Goal: Check status: Check status

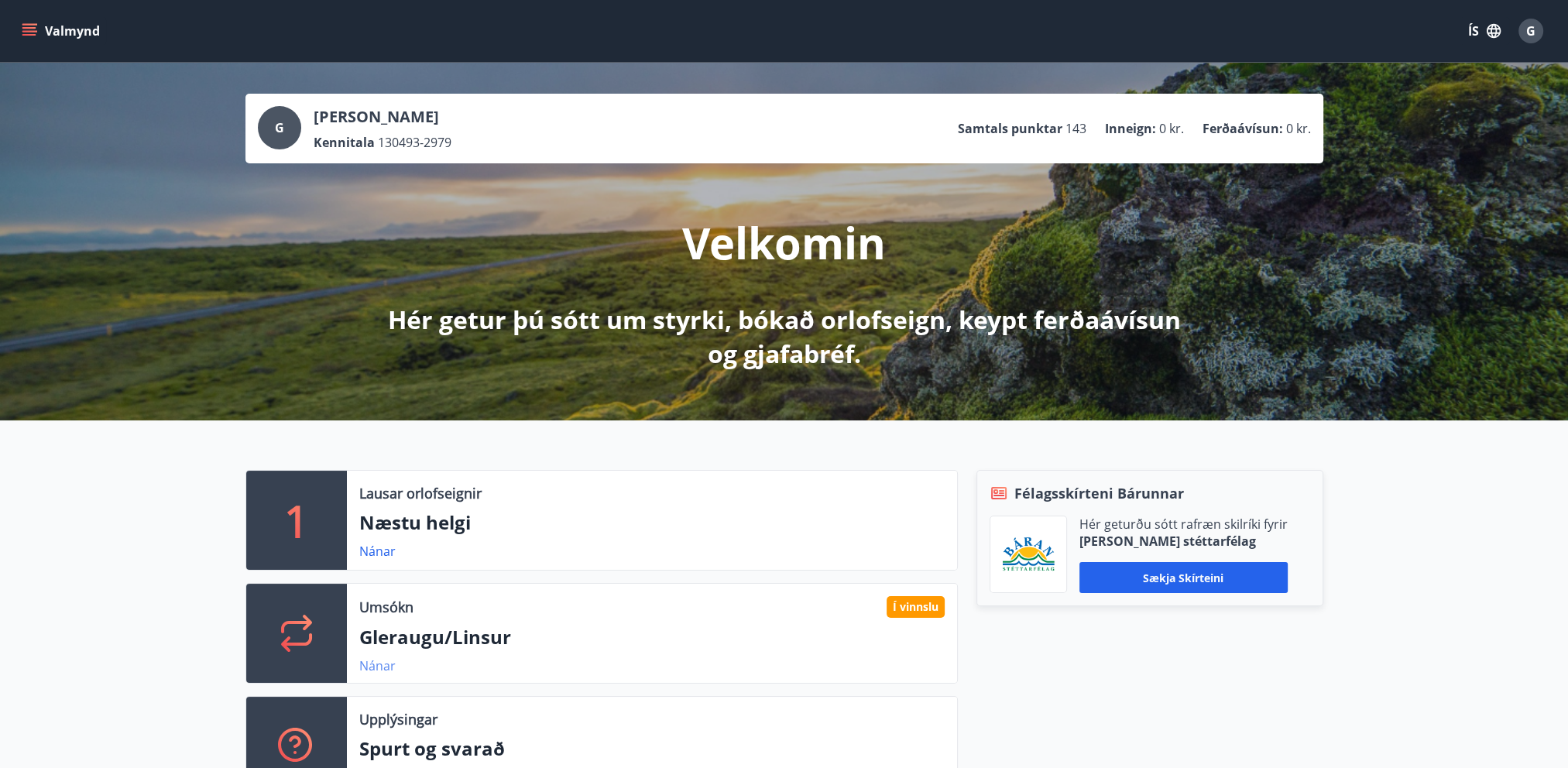
click at [378, 669] on link "Nánar" at bounding box center [378, 666] width 37 height 17
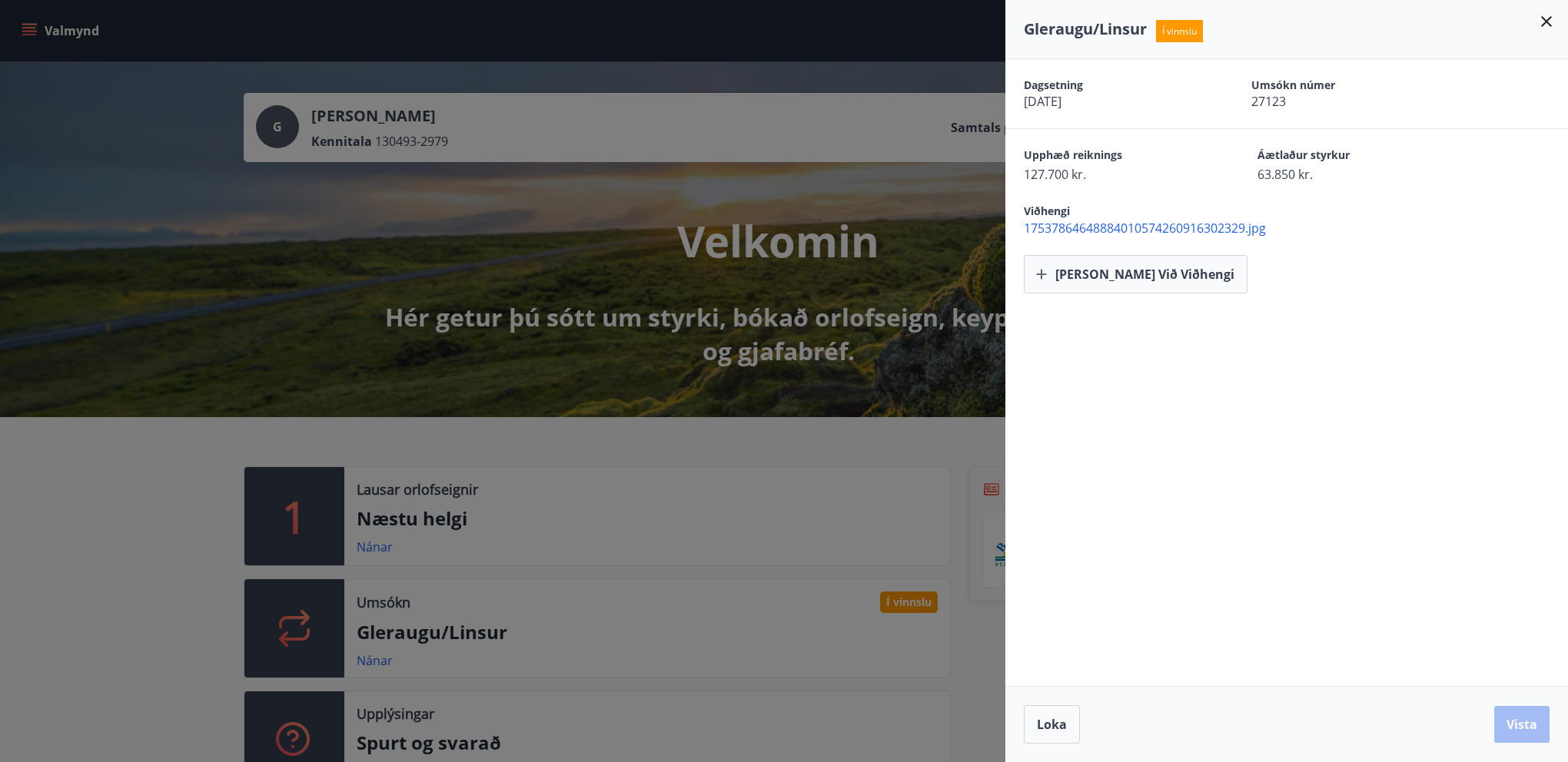
click at [1158, 226] on span "17537864648884010574260916302329.jpg" at bounding box center [1296, 228] width 544 height 17
click at [1271, 343] on div "Dagsetning 29.07.2025 Umsókn númer 27123 Upphæð reiknings 127.700 kr. Áætlaður …" at bounding box center [1286, 373] width 563 height 627
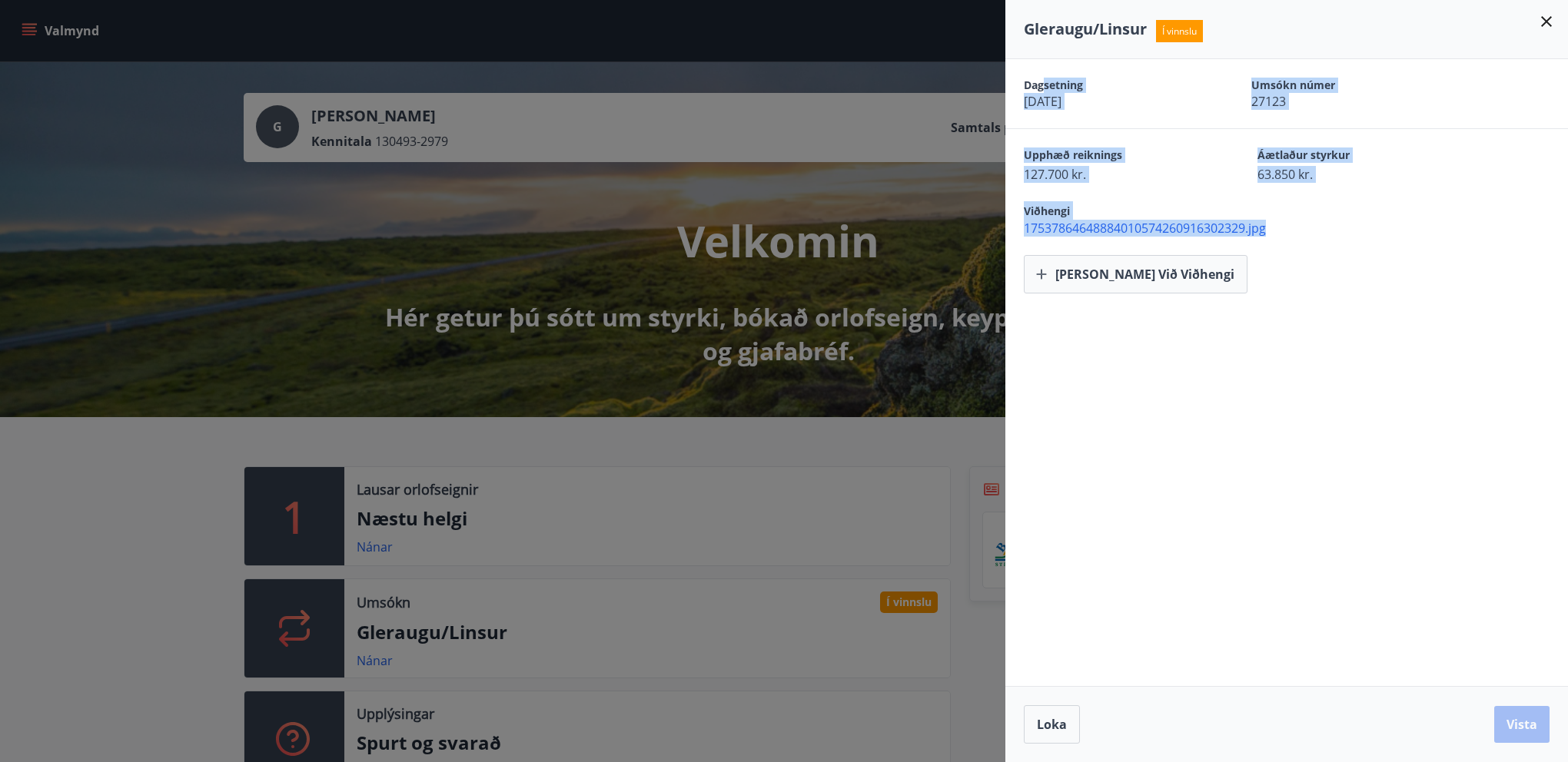
drag, startPoint x: 1318, startPoint y: 236, endPoint x: 1046, endPoint y: 88, distance: 309.7
click at [1046, 88] on div "Dagsetning 29.07.2025 Umsókn númer 27123 Upphæð reiknings 127.700 kr. Áætlaður …" at bounding box center [1286, 176] width 563 height 234
drag, startPoint x: 1046, startPoint y: 88, endPoint x: 1294, endPoint y: 77, distance: 248.2
click at [1294, 77] on div "Dagsetning 29.07.2025 Umsókn númer 27123" at bounding box center [1286, 94] width 563 height 69
click at [1098, 75] on div "Dagsetning 29.07.2025 Umsókn númer 27123" at bounding box center [1286, 94] width 563 height 69
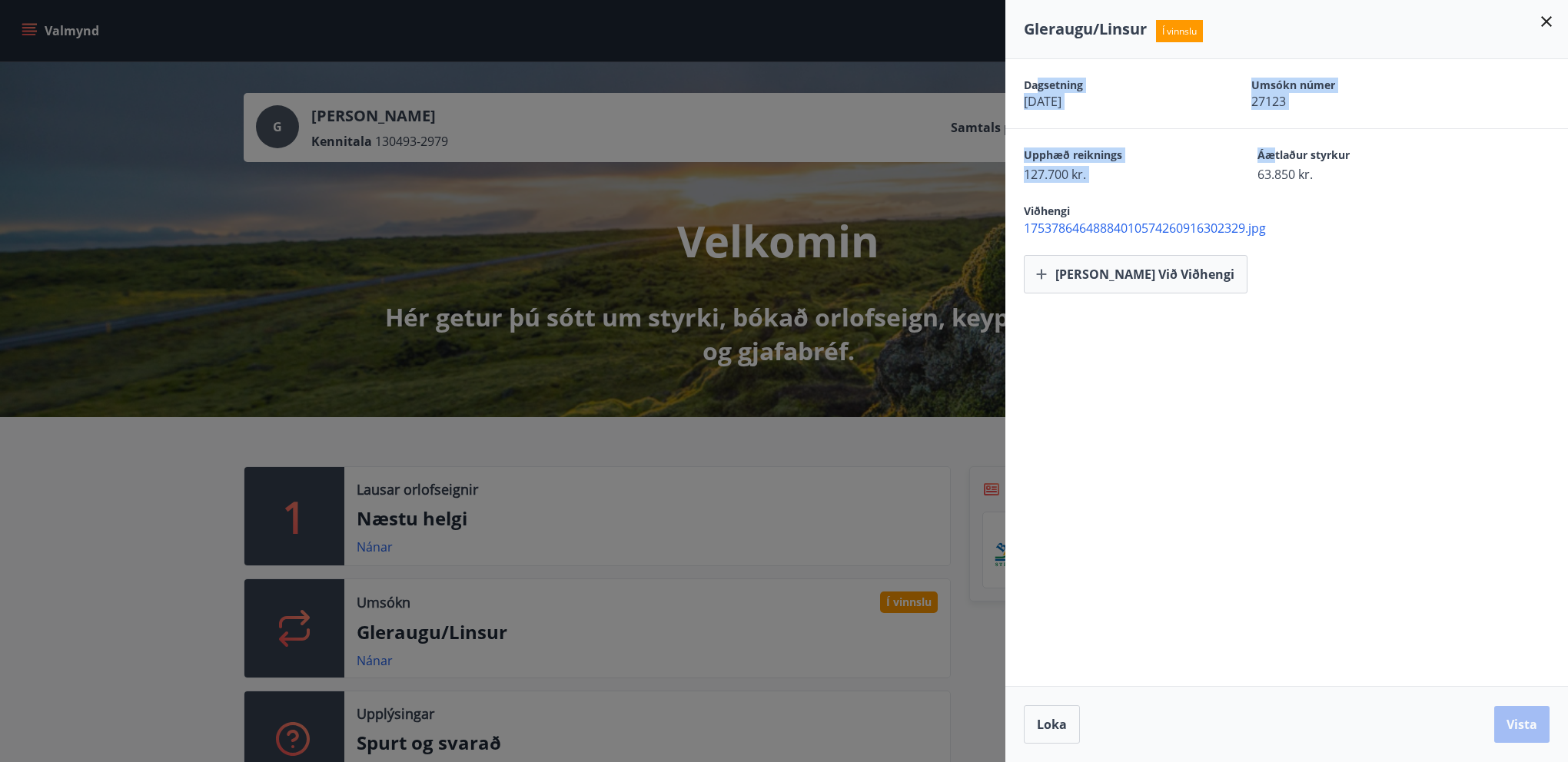
drag, startPoint x: 1036, startPoint y: 79, endPoint x: 1273, endPoint y: 162, distance: 251.1
click at [1273, 162] on div "Dagsetning 29.07.2025 Umsókn númer 27123 Upphæð reiknings 127.700 kr. Áætlaður …" at bounding box center [1286, 176] width 563 height 234
drag, startPoint x: 1273, startPoint y: 162, endPoint x: 1342, endPoint y: 181, distance: 71.6
click at [1342, 181] on span "63.850 kr." at bounding box center [1347, 174] width 180 height 17
click at [1546, 21] on icon at bounding box center [1546, 21] width 11 height 11
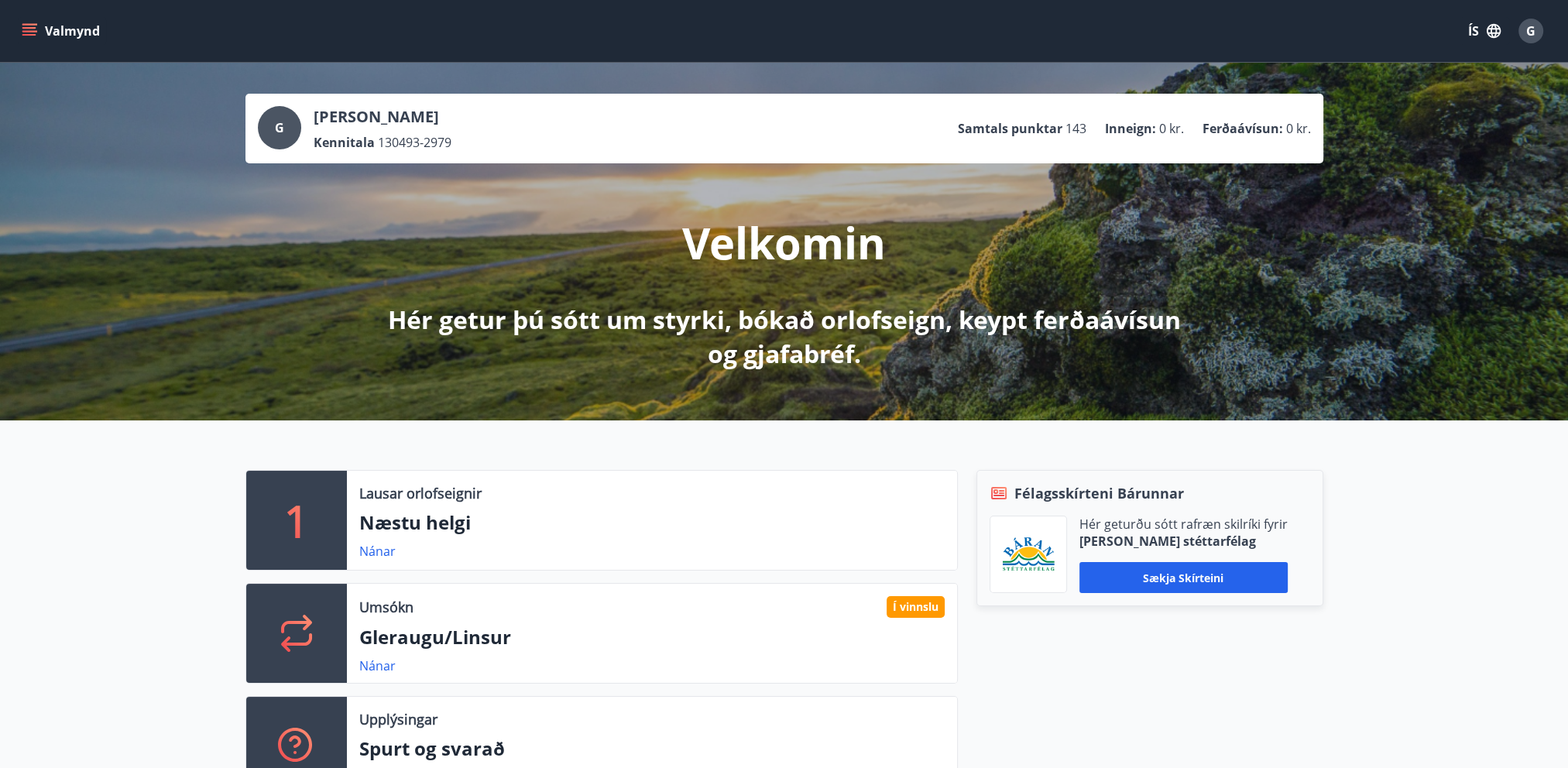
drag, startPoint x: 1143, startPoint y: 727, endPoint x: 1156, endPoint y: 733, distance: 14.3
click at [1146, 727] on div "Félagsskírteni Bárunnar Hér geturðu sótt rafræn skilríki fyrir [PERSON_NAME] st…" at bounding box center [1140, 640] width 365 height 339
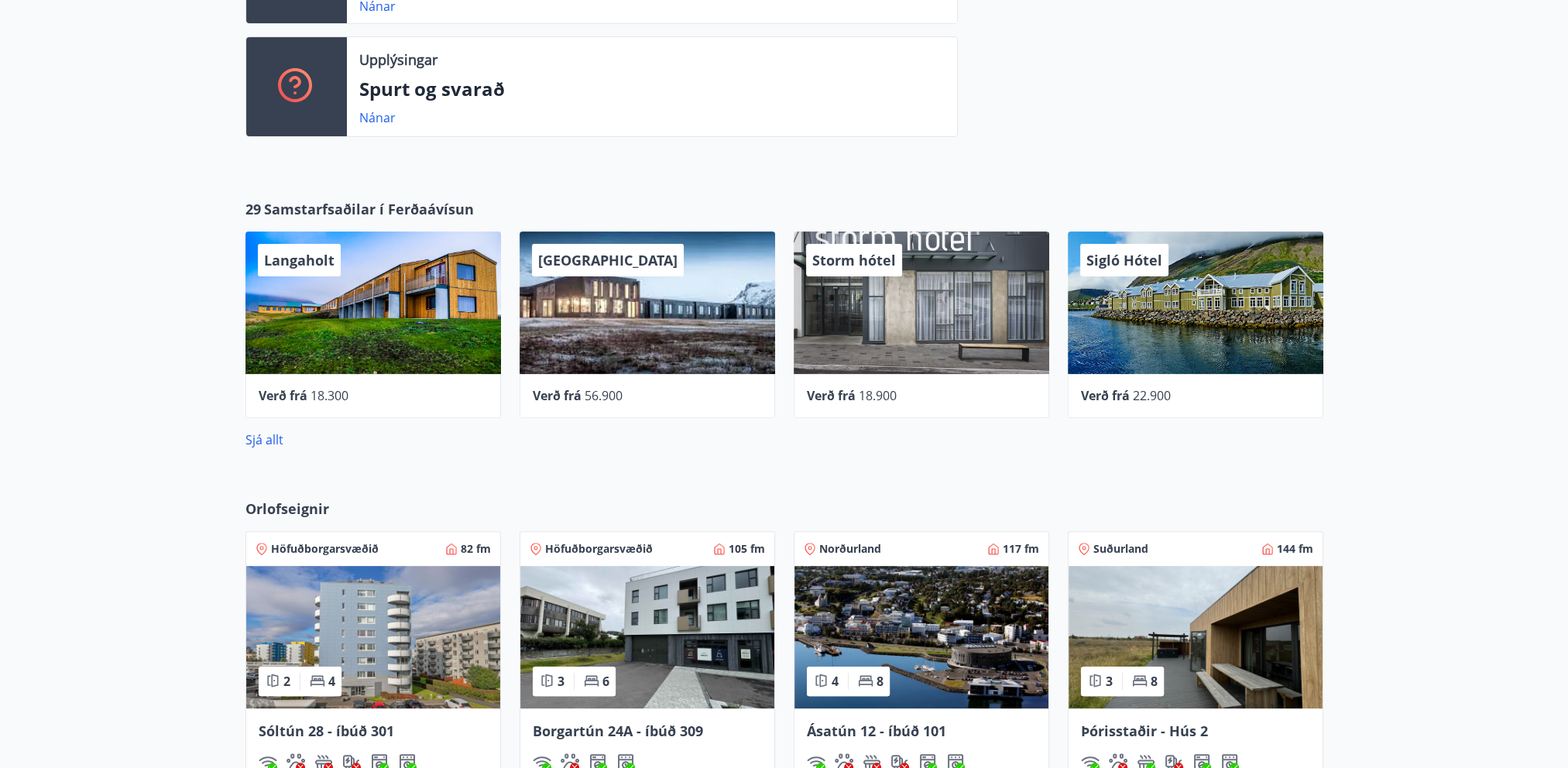
scroll to position [77, 0]
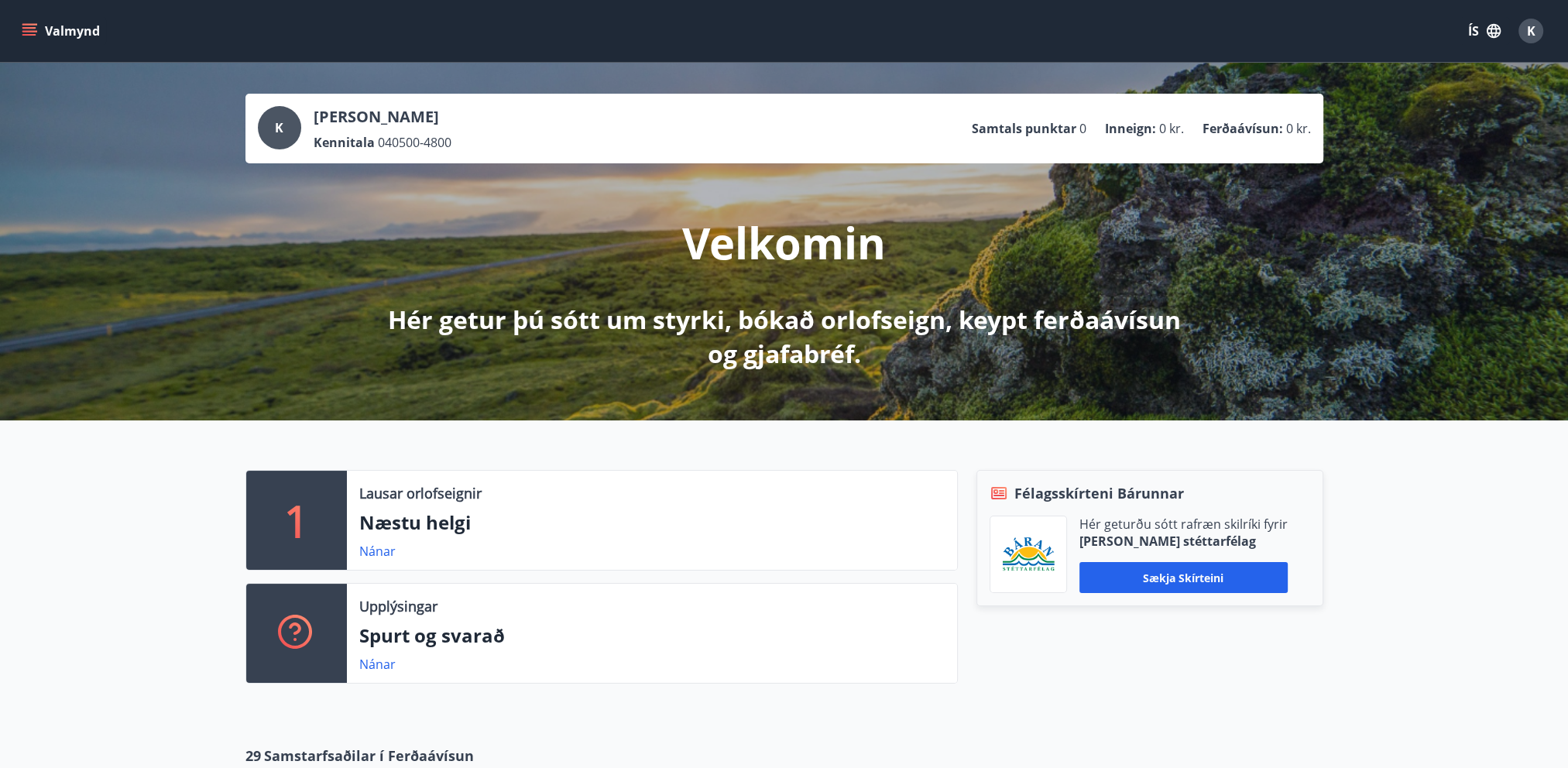
click at [30, 21] on button "Valmynd" at bounding box center [62, 31] width 88 height 28
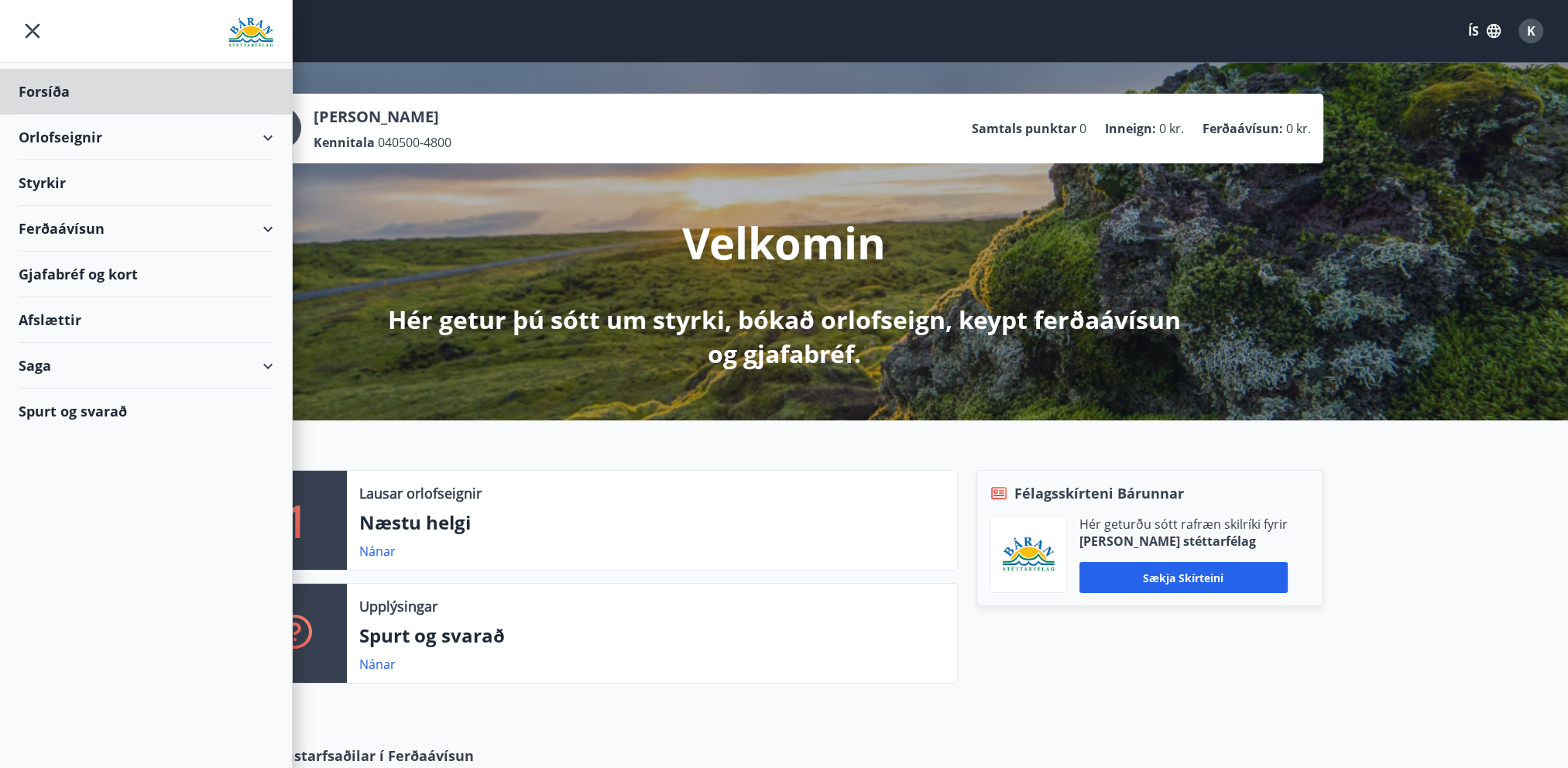
click at [67, 115] on div "Styrkir" at bounding box center [146, 91] width 255 height 45
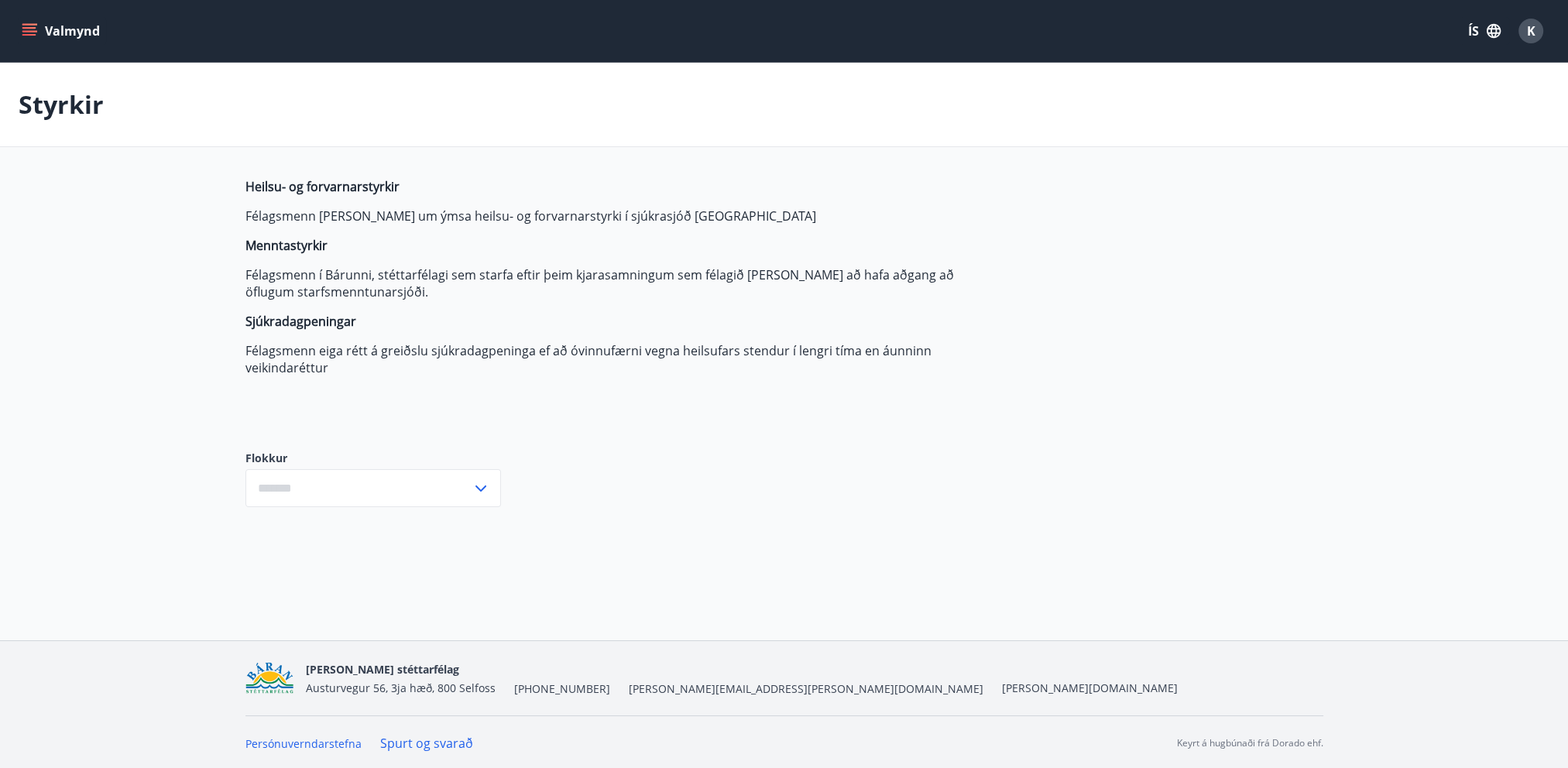
type input "***"
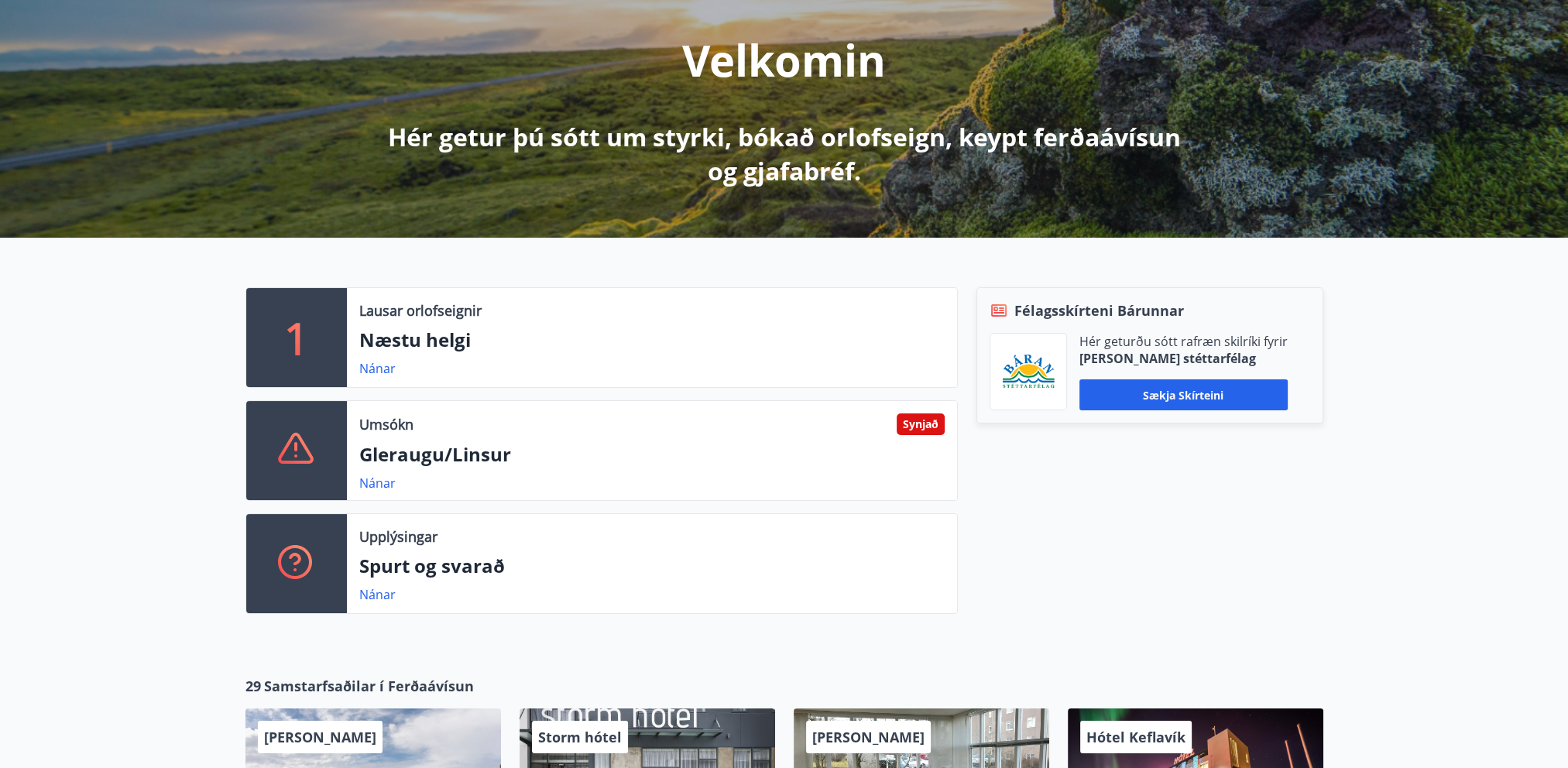
scroll to position [310, 0]
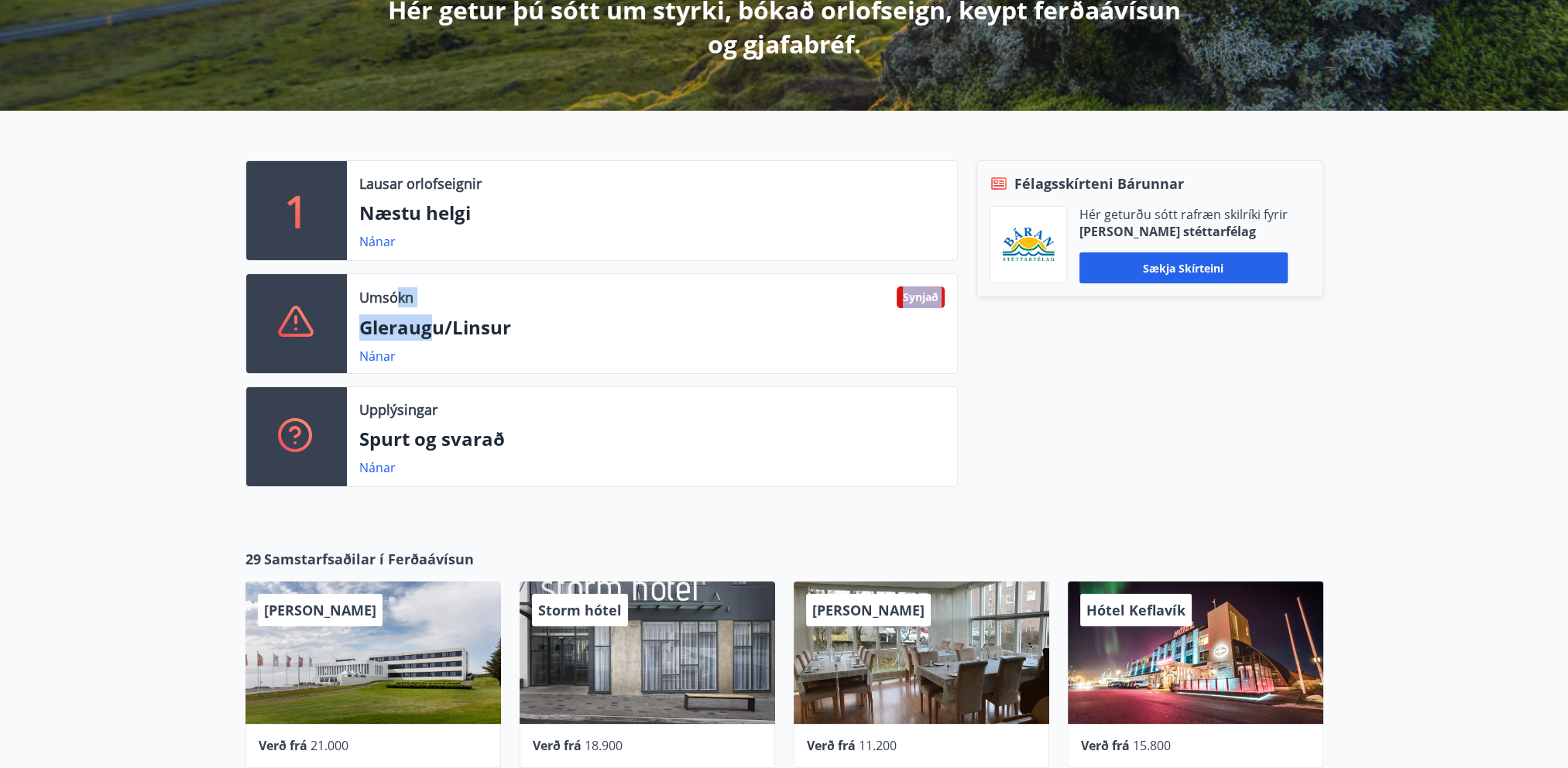
drag, startPoint x: 394, startPoint y: 295, endPoint x: 434, endPoint y: 340, distance: 60.2
click at [434, 340] on div "Umsókn [PERSON_NAME]/[PERSON_NAME]" at bounding box center [652, 324] width 611 height 100
drag, startPoint x: 434, startPoint y: 340, endPoint x: 463, endPoint y: 351, distance: 31.0
click at [463, 351] on div "Nánar" at bounding box center [652, 356] width 585 height 18
click at [385, 358] on link "Nánar" at bounding box center [378, 356] width 37 height 17
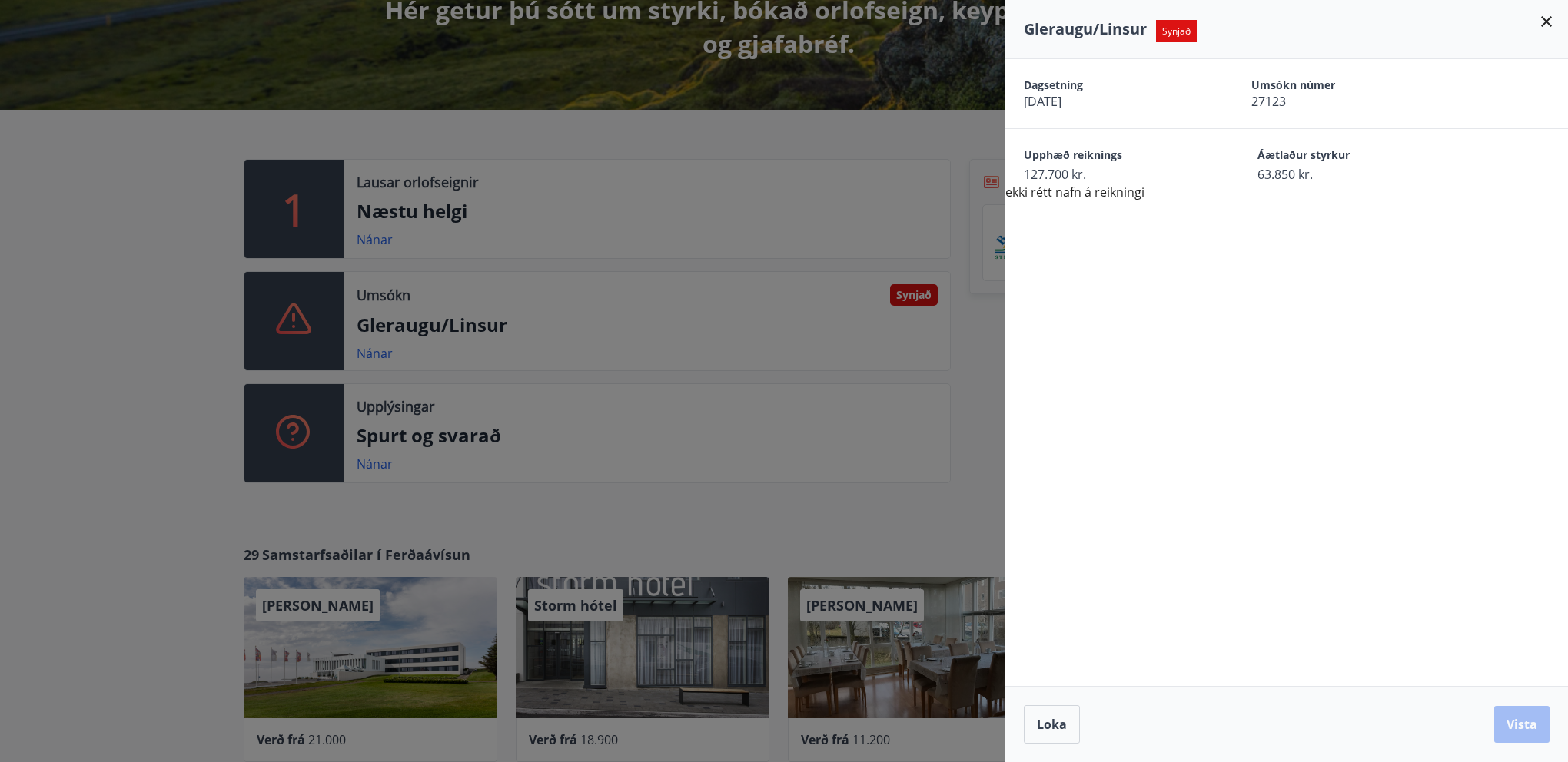
click at [1419, 239] on div "Dagsetning [DATE] Umsókn númer 27123 Upphæð reiknings 127.700 kr. Áætlaður styr…" at bounding box center [1286, 373] width 563 height 627
drag, startPoint x: 1365, startPoint y: 171, endPoint x: 1273, endPoint y: 387, distance: 234.8
click at [1365, 171] on span "63.850 kr." at bounding box center [1347, 174] width 180 height 17
click at [1055, 734] on button "Loka" at bounding box center [1052, 725] width 57 height 38
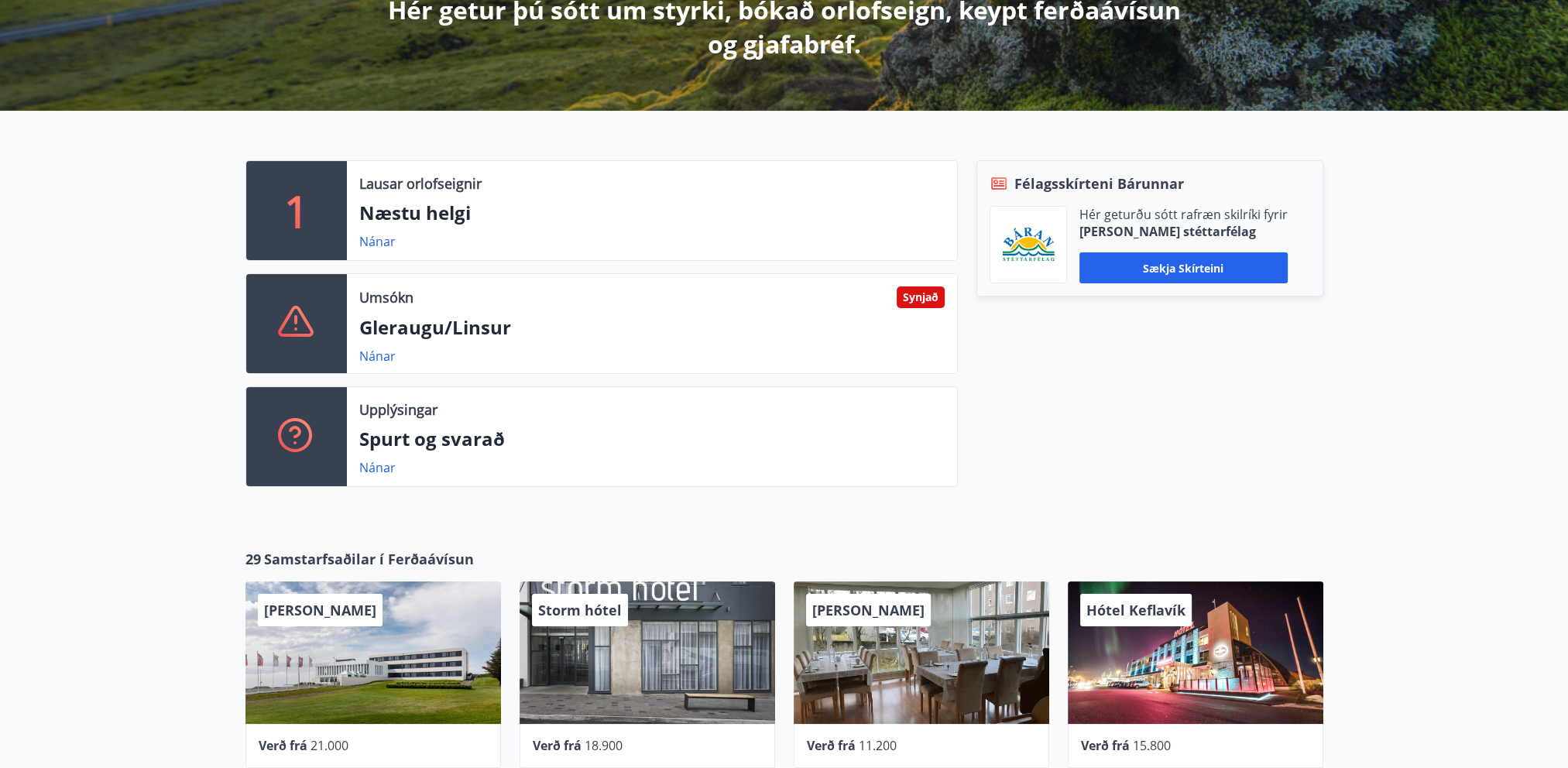
click at [1215, 477] on div "Félagsskírteni Bárunnar Hér geturðu sótt rafræn skilríki fyrir [PERSON_NAME] st…" at bounding box center [1140, 329] width 365 height 339
